Goal: Information Seeking & Learning: Learn about a topic

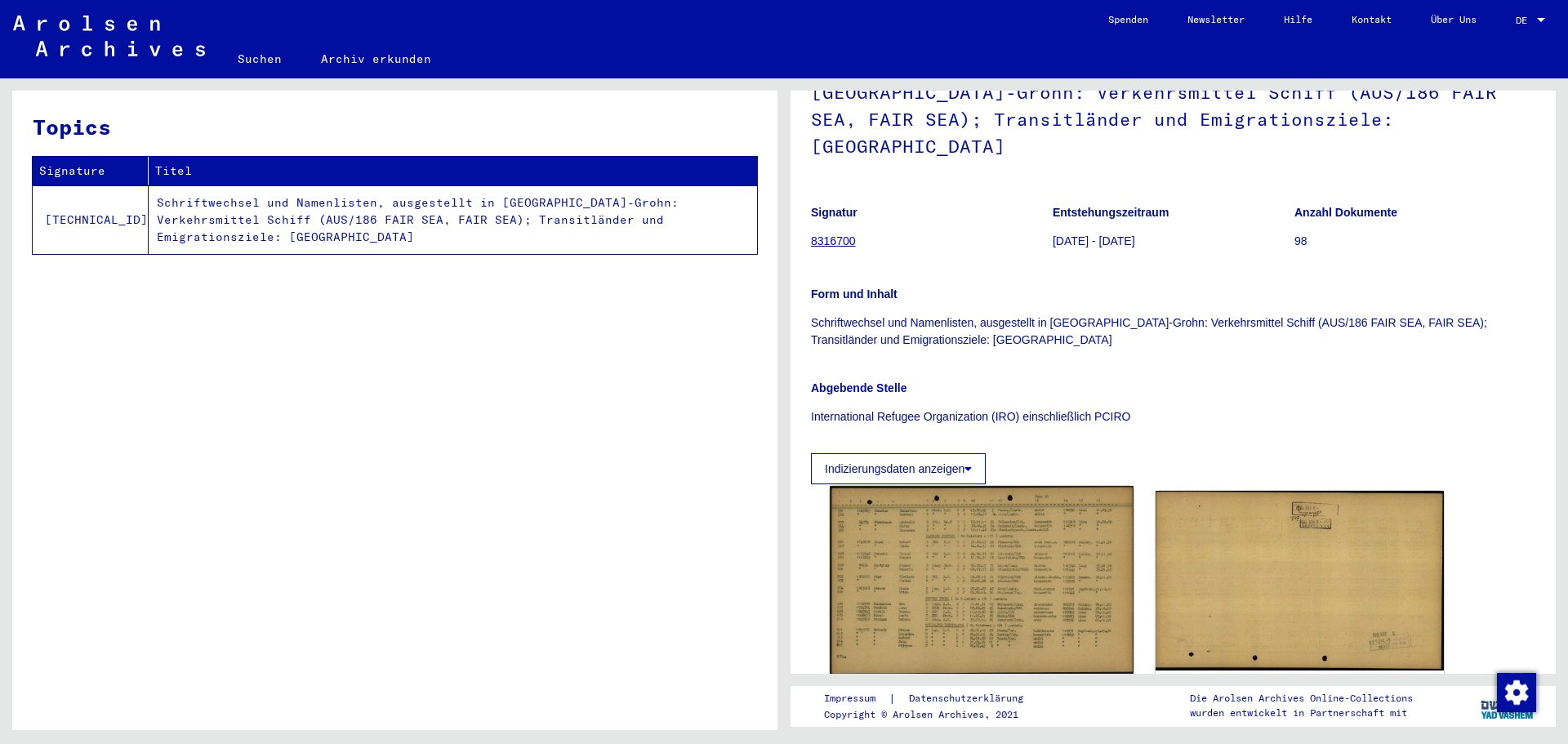
scroll to position [272, 0]
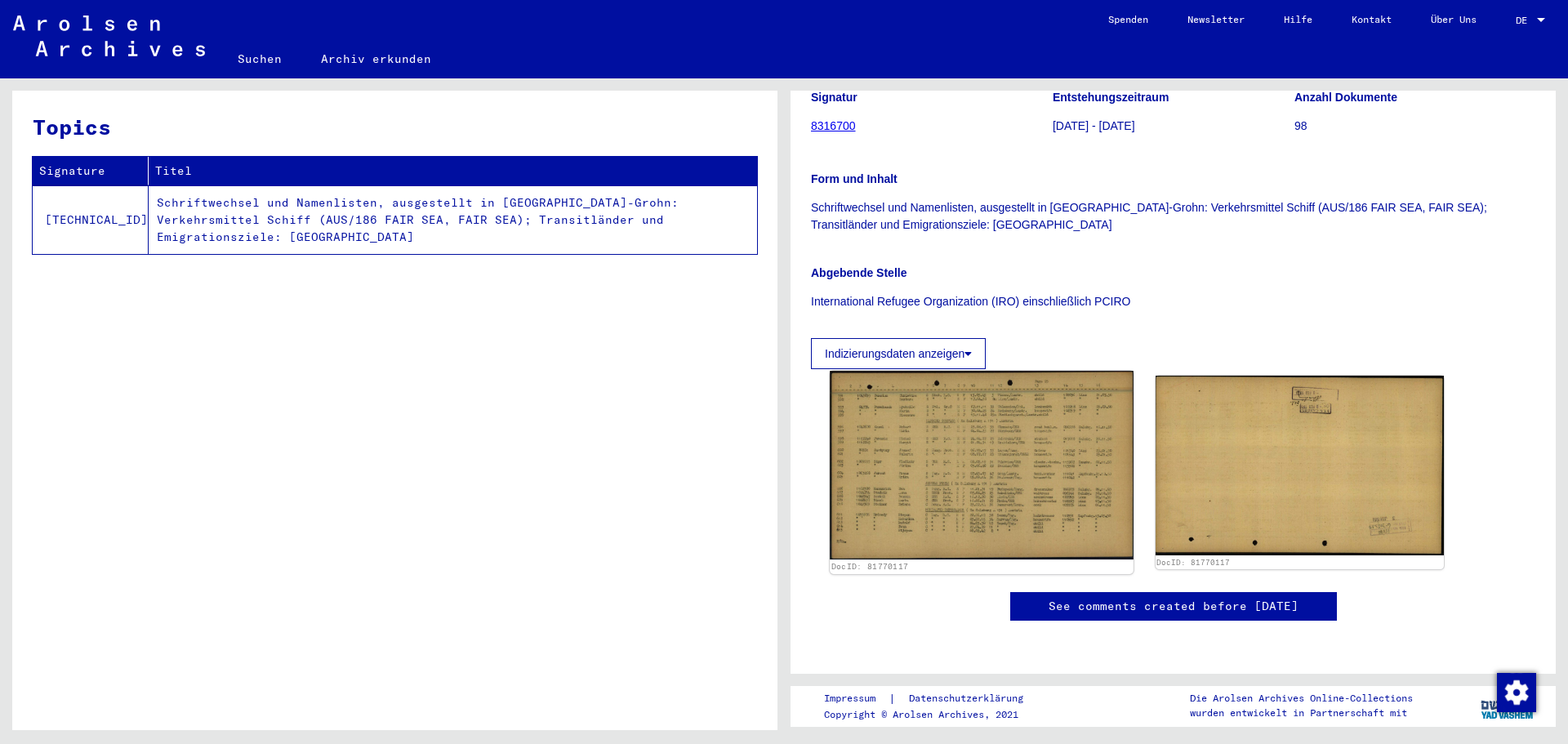
click at [1018, 424] on img at bounding box center [980, 465] width 302 height 188
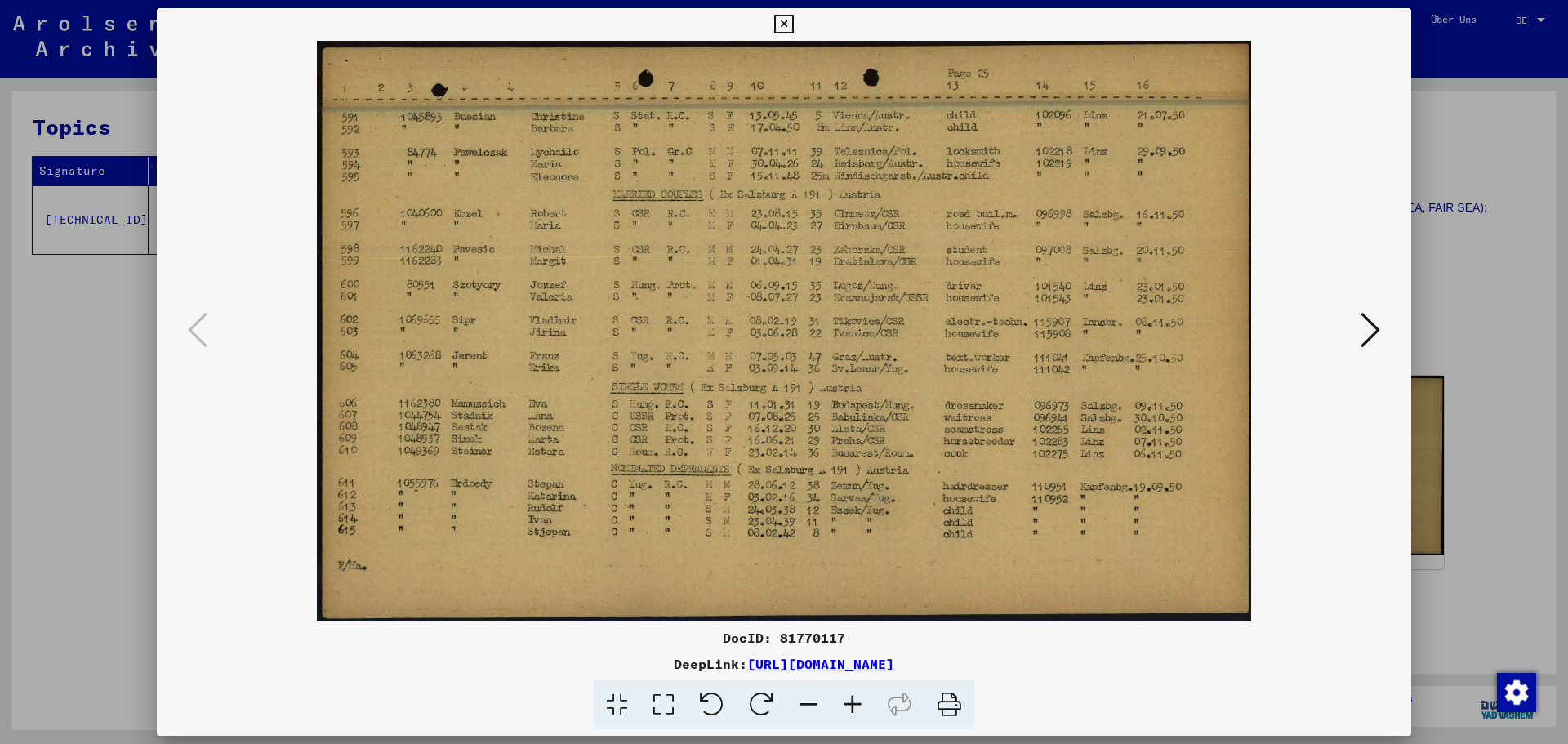
click at [1452, 258] on div at bounding box center [784, 372] width 1568 height 744
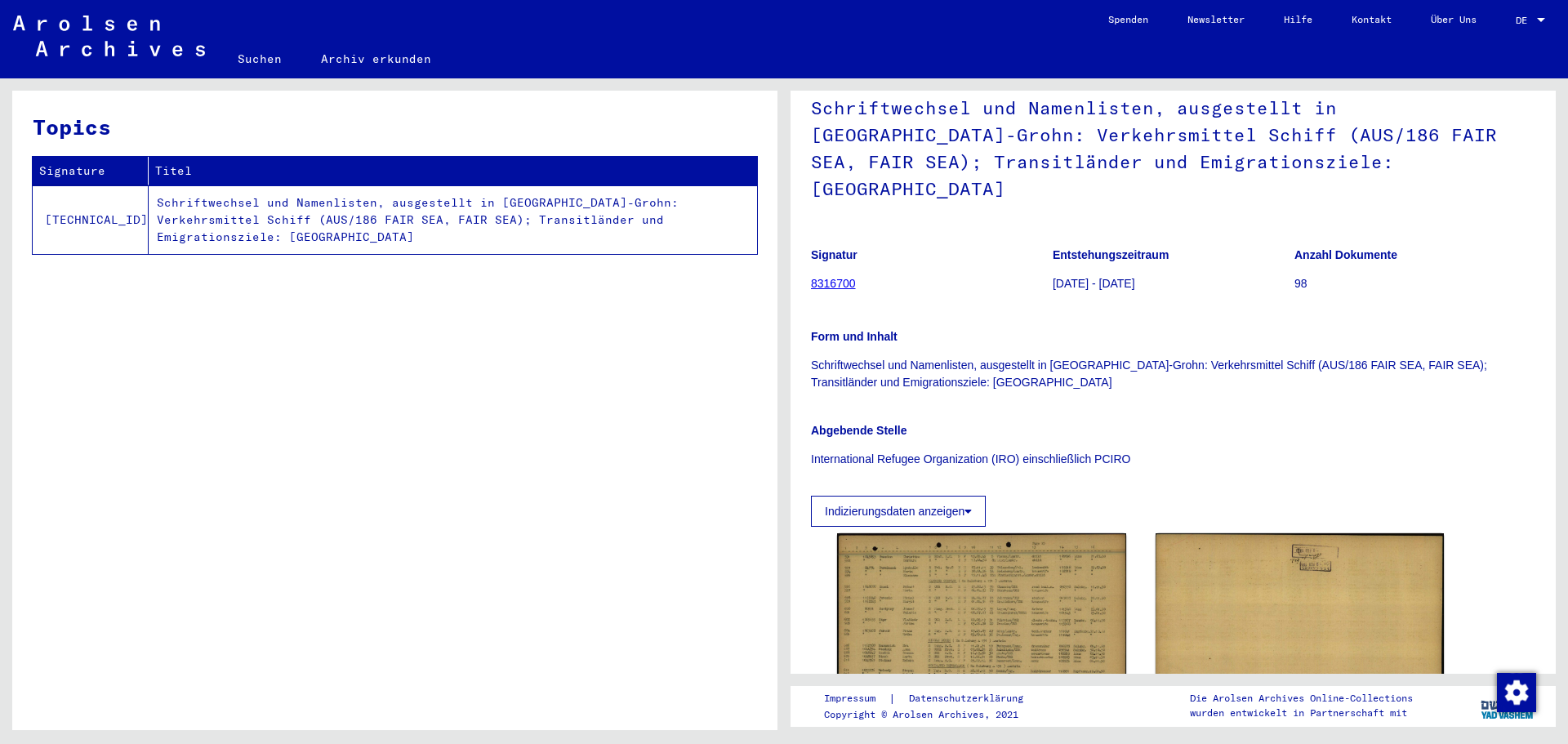
scroll to position [0, 0]
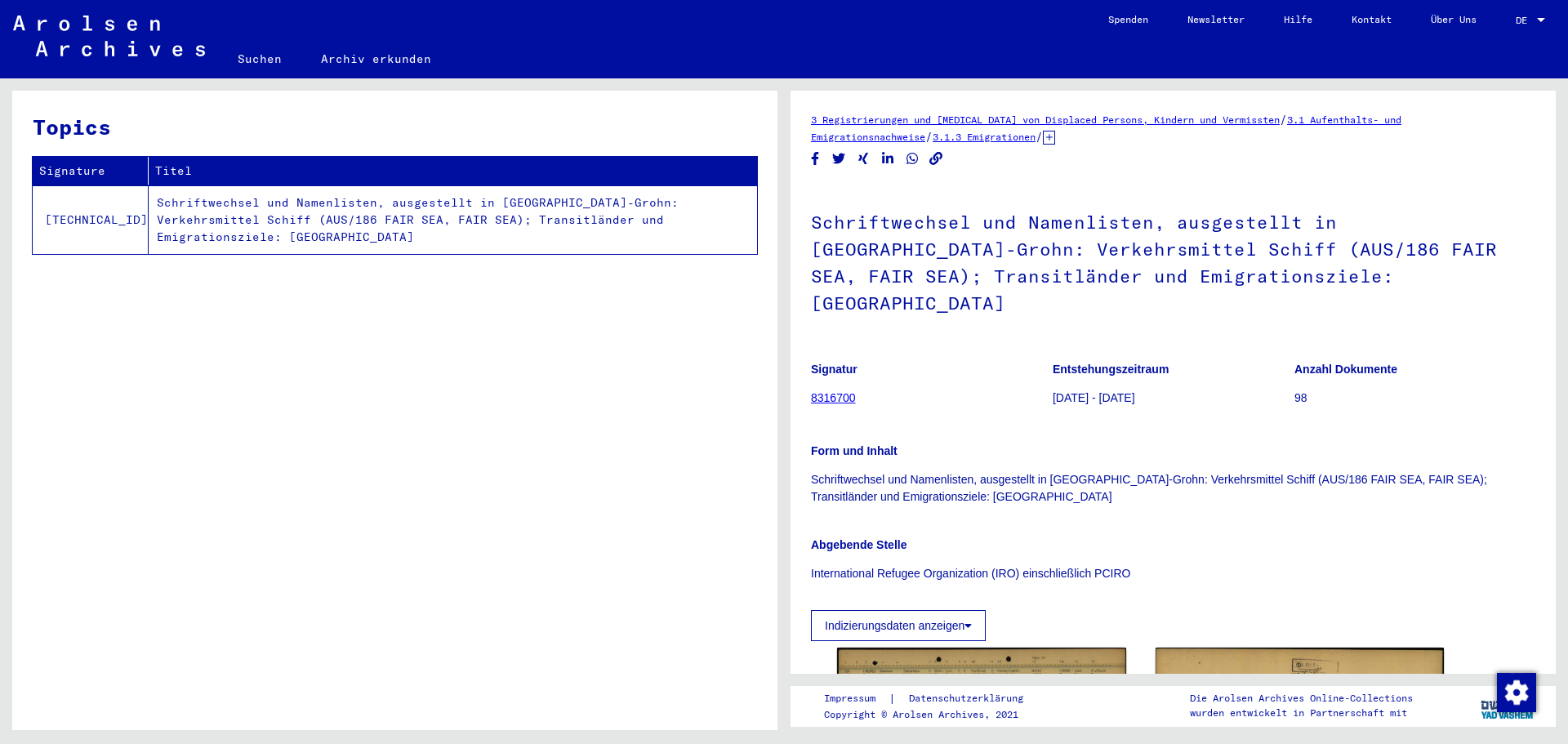
click at [826, 391] on link "8316700" at bounding box center [832, 397] width 45 height 13
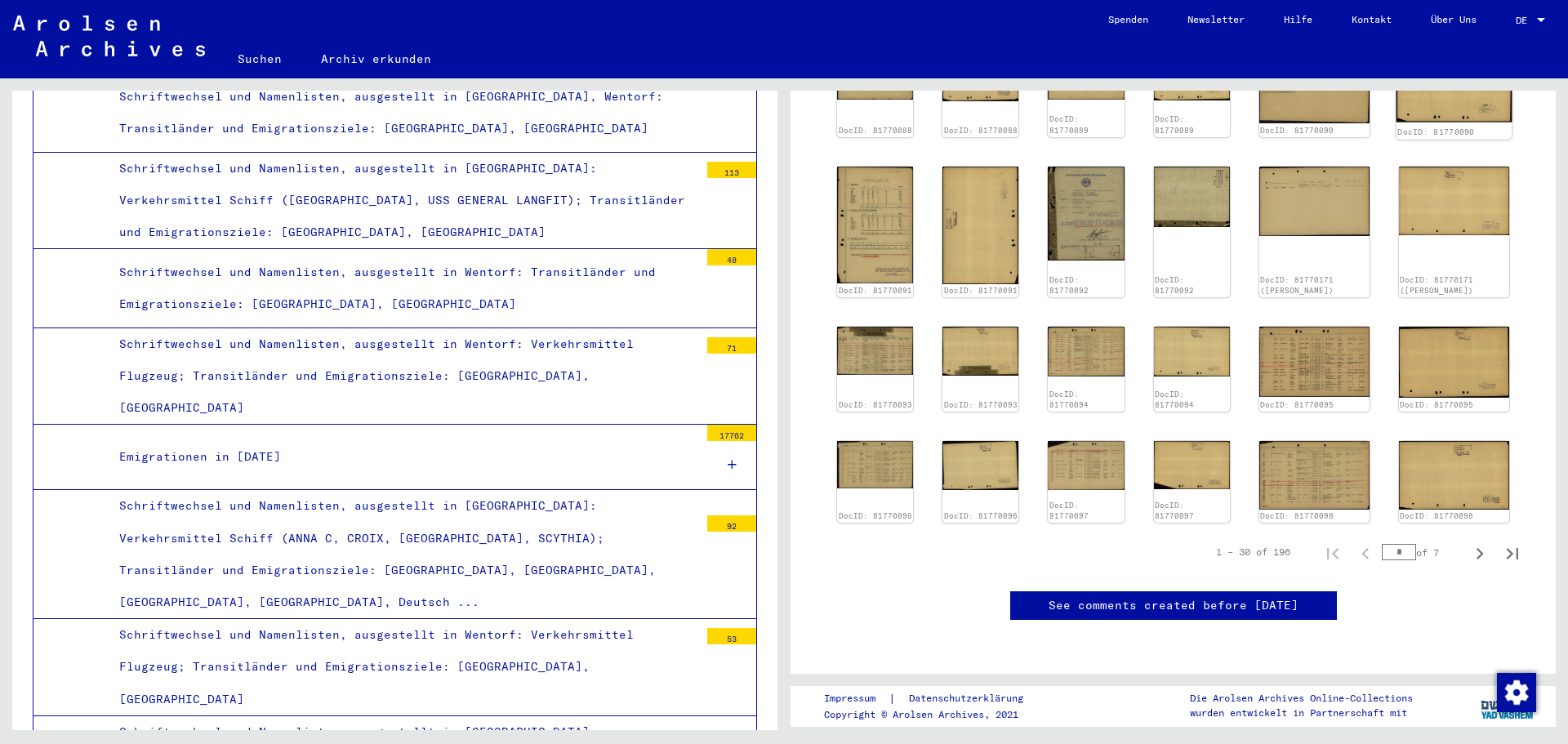
scroll to position [603, 0]
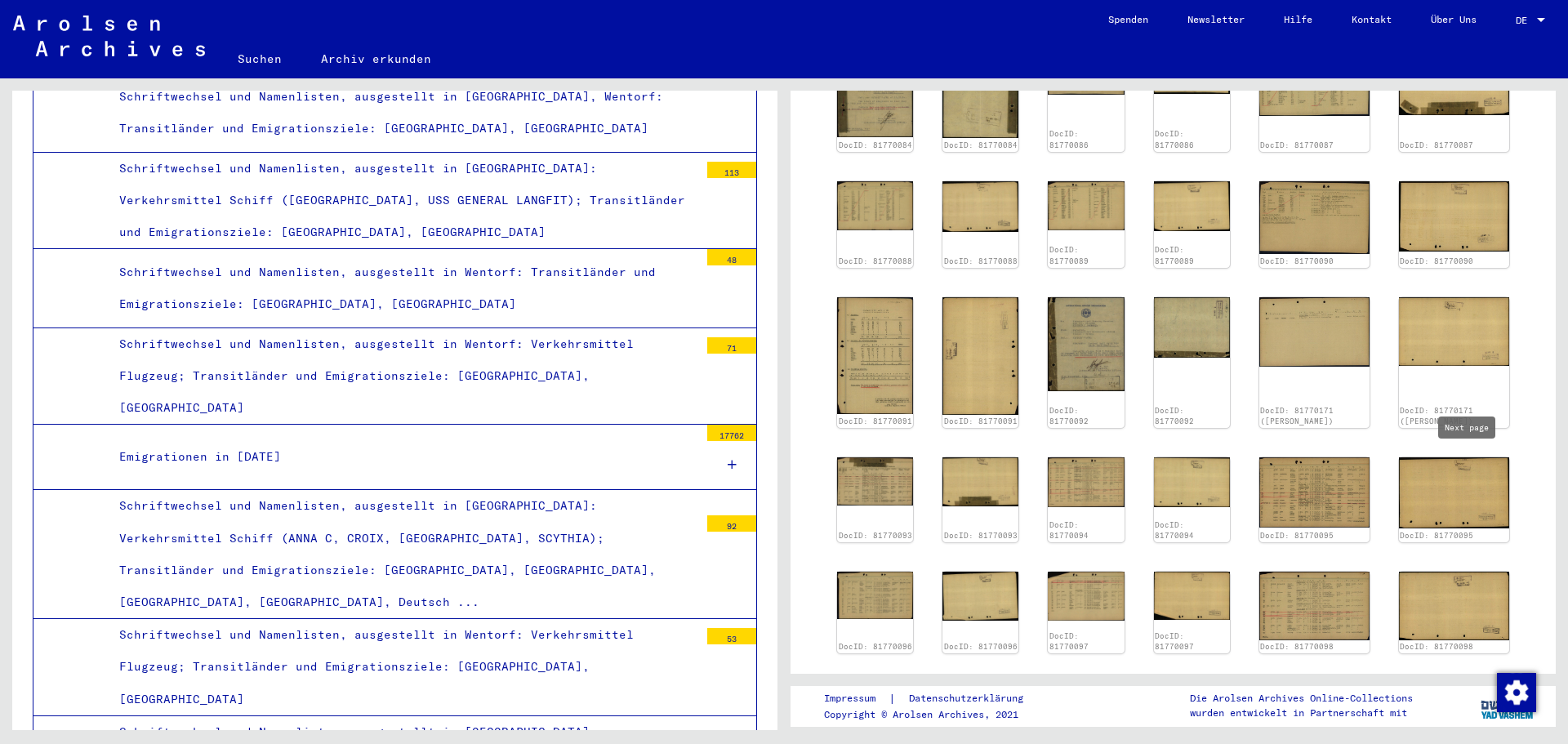
click at [1468, 673] on icon "Next page" at bounding box center [1480, 684] width 23 height 23
type input "*"
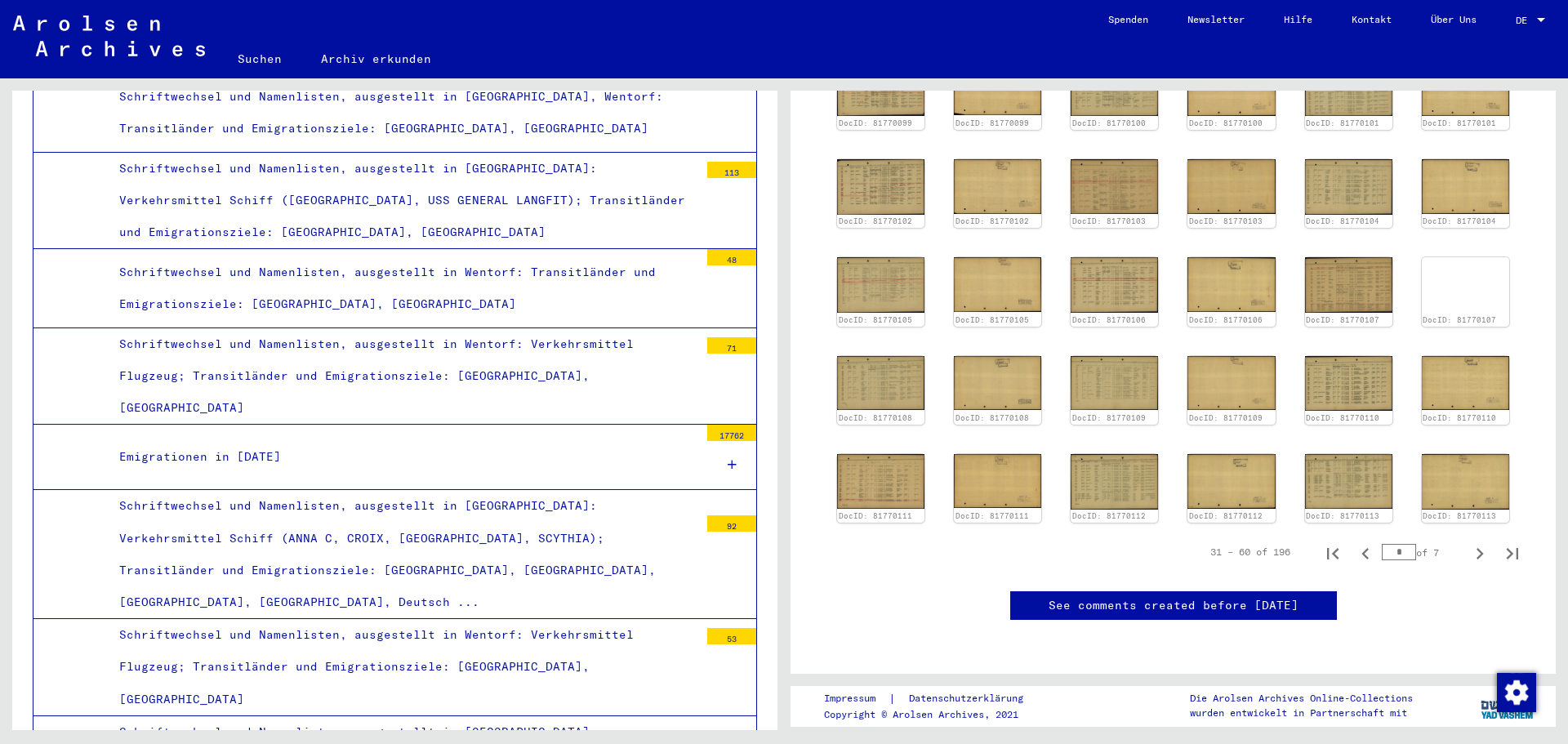
scroll to position [330, 0]
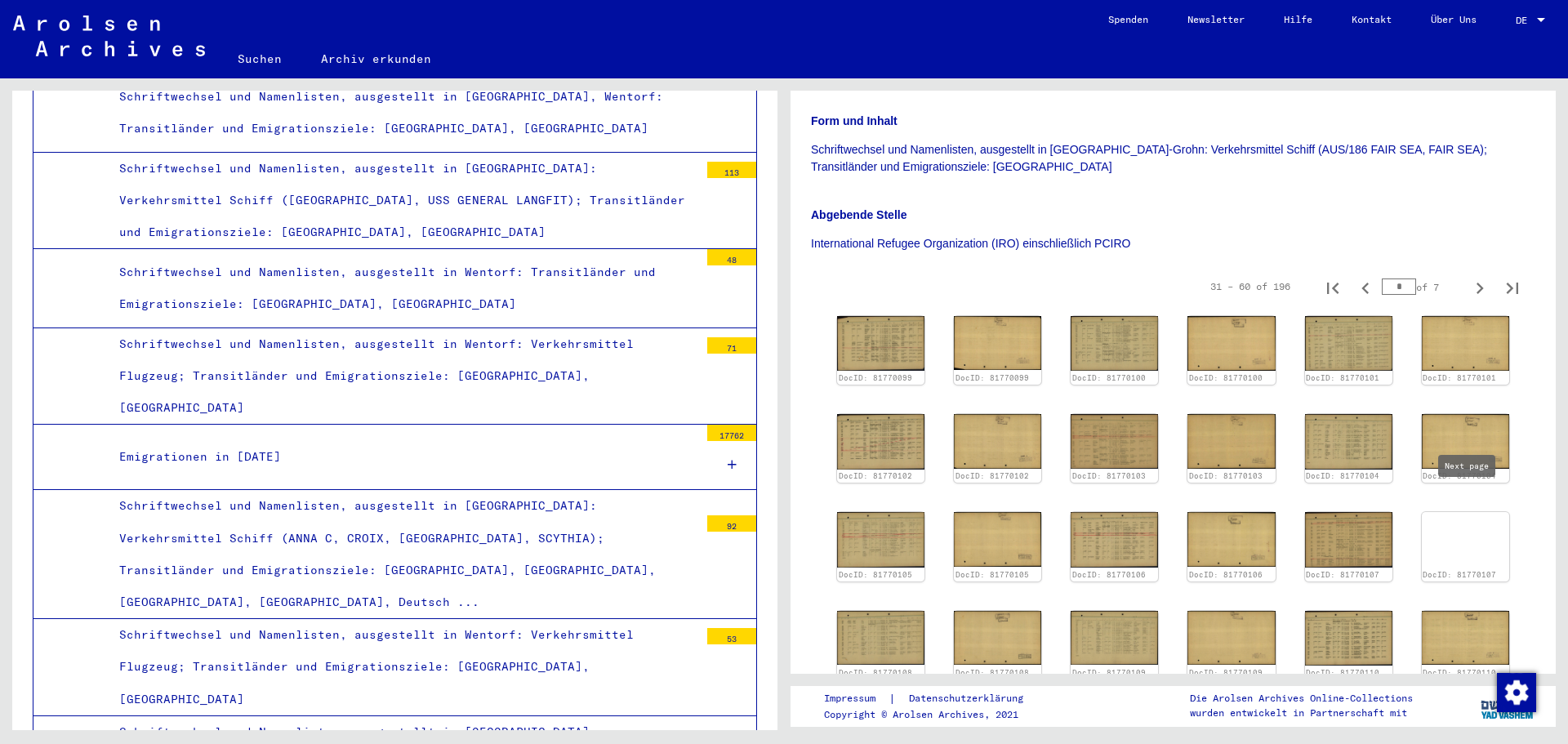
type input "*"
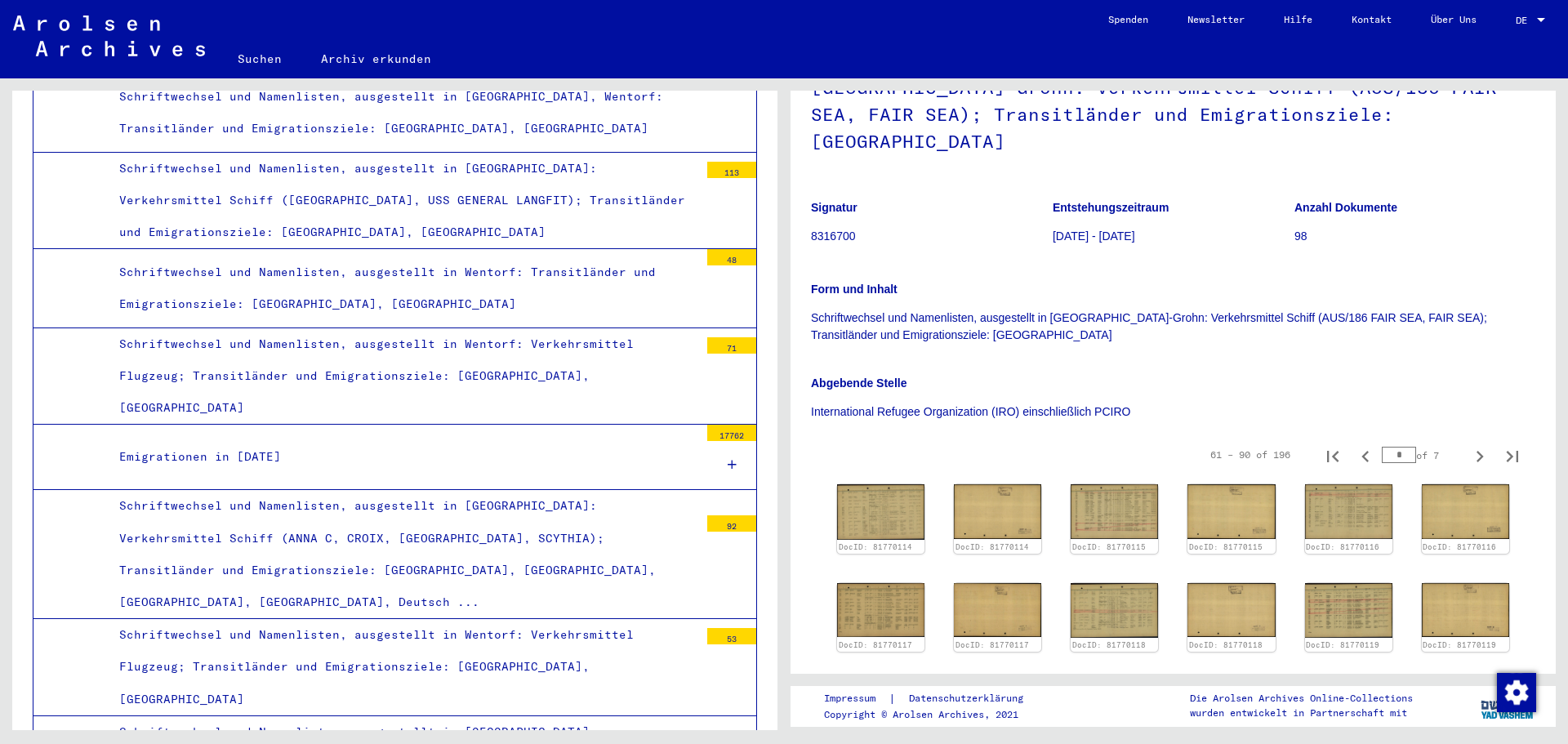
scroll to position [272, 0]
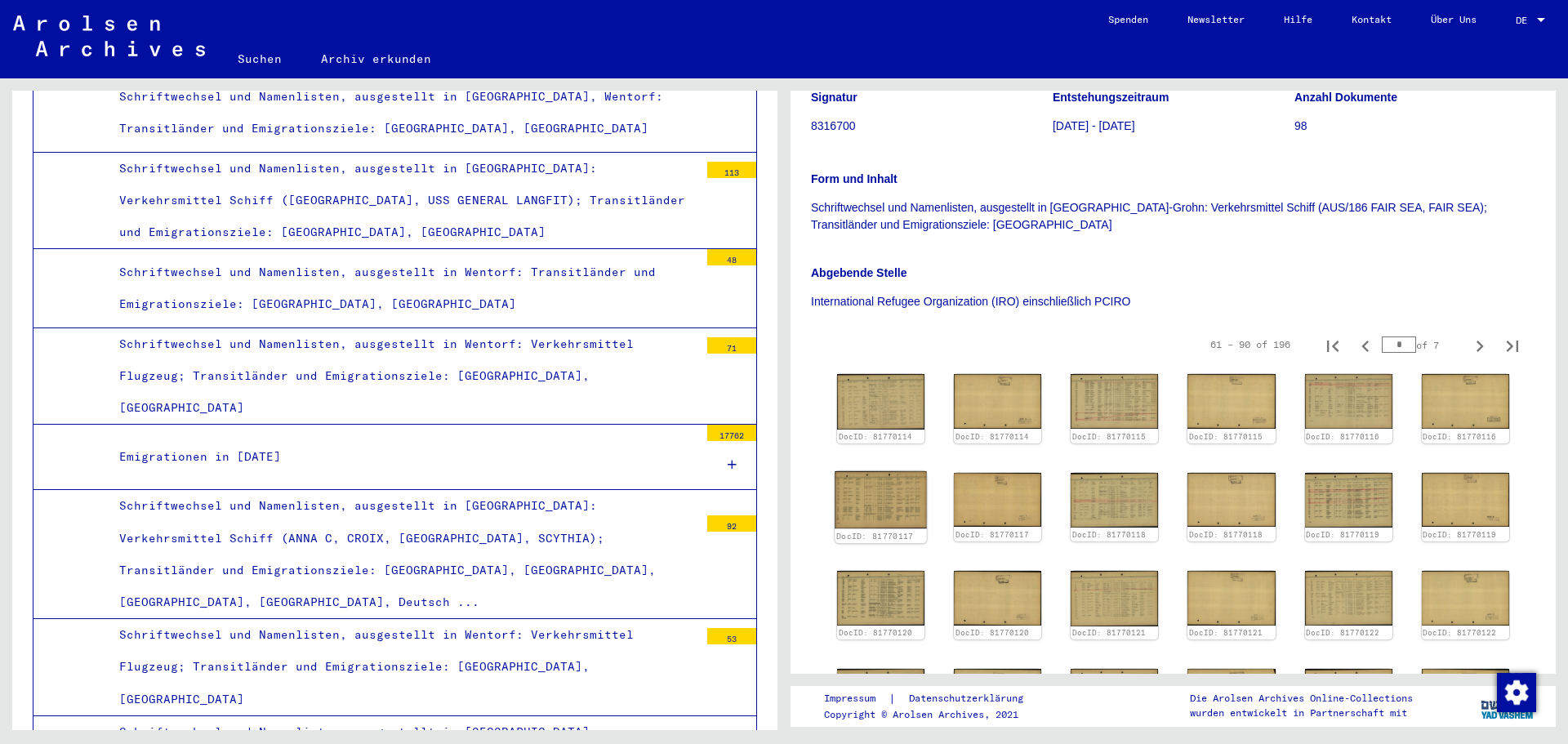
click at [892, 471] on img at bounding box center [880, 500] width 92 height 58
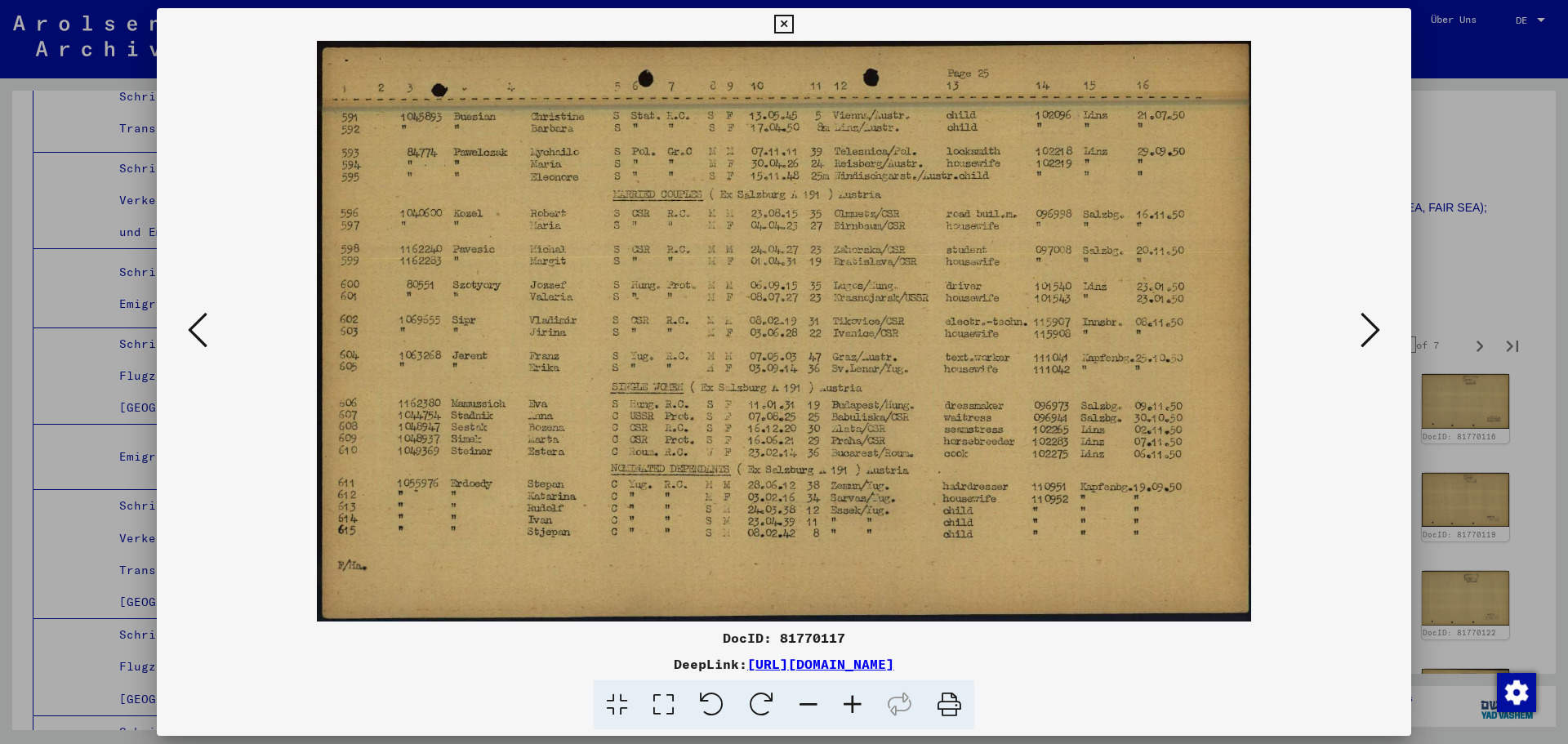
click at [1409, 311] on div at bounding box center [784, 331] width 1254 height 581
click at [1484, 362] on div at bounding box center [784, 372] width 1568 height 744
